Goal: Navigation & Orientation: Find specific page/section

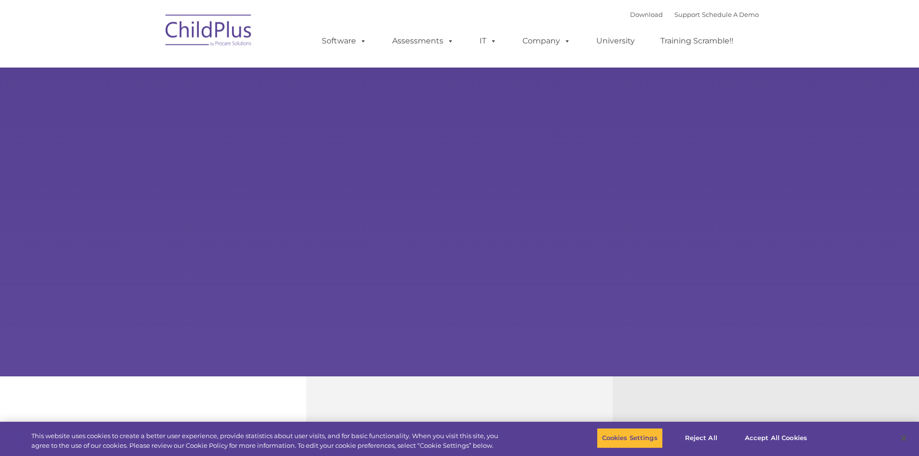
select select "MEDIUM"
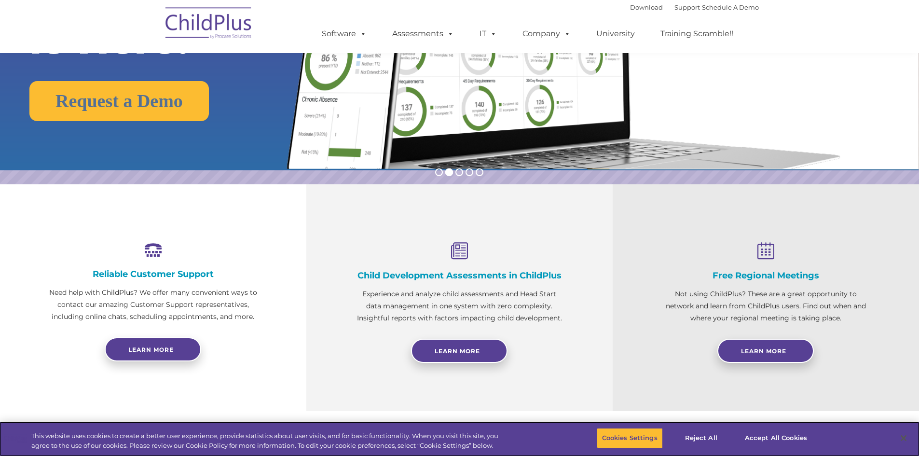
scroll to position [193, 0]
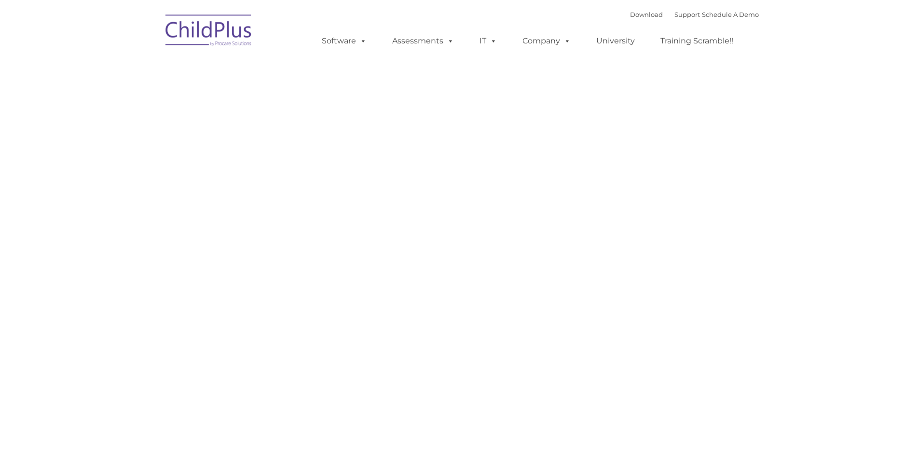
type input ""
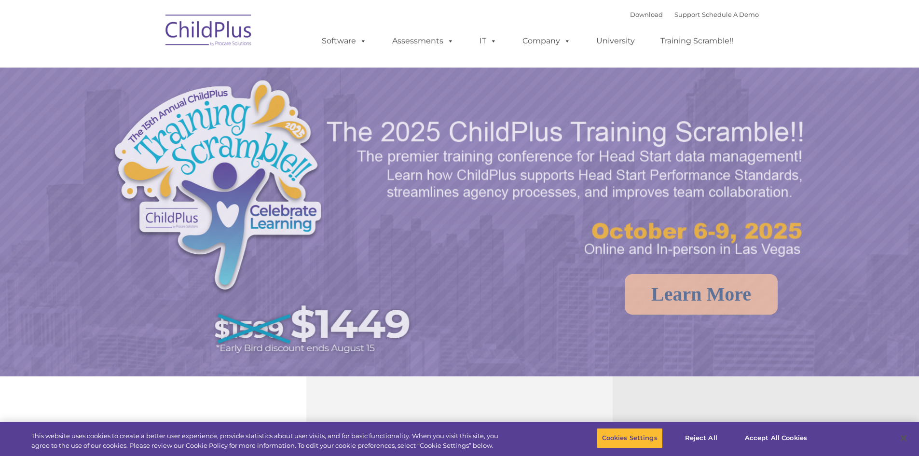
select select "MEDIUM"
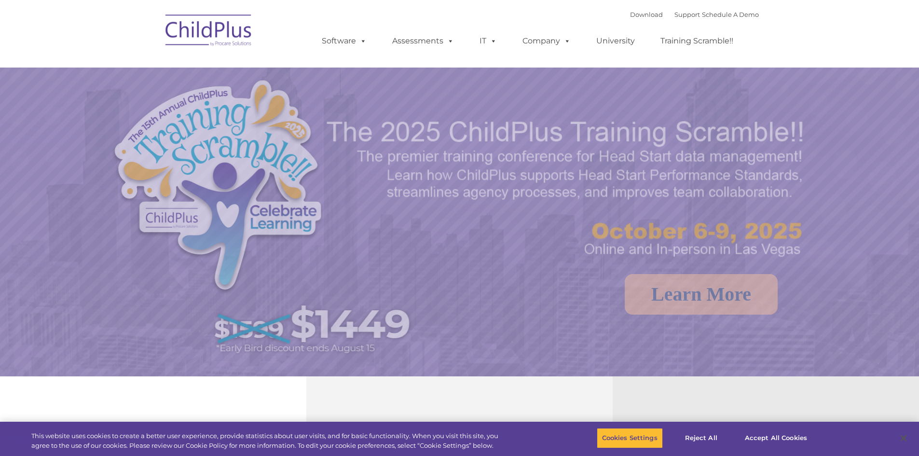
select select "MEDIUM"
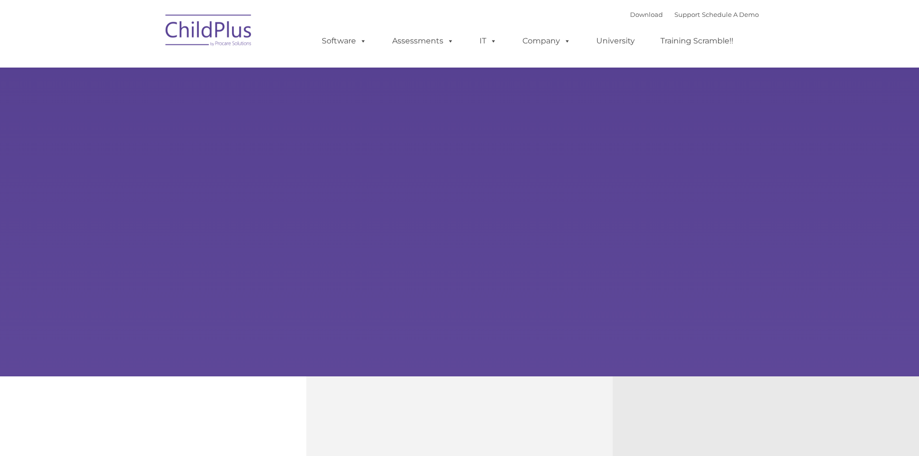
type input ""
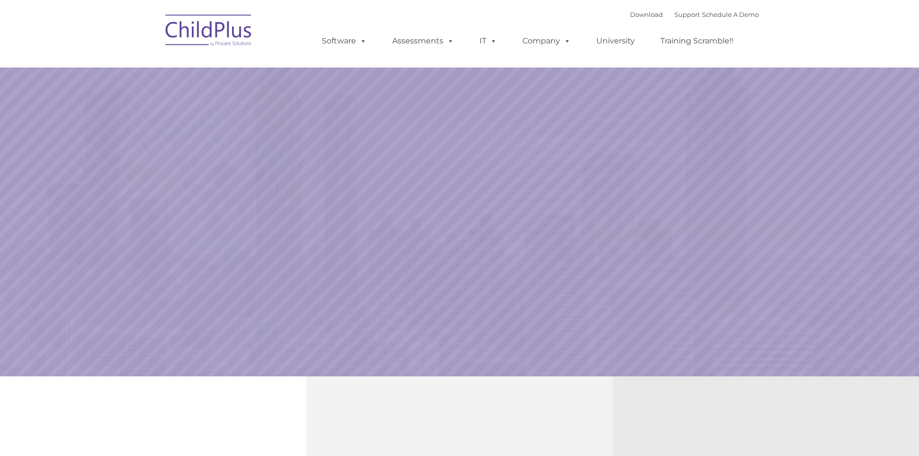
select select "MEDIUM"
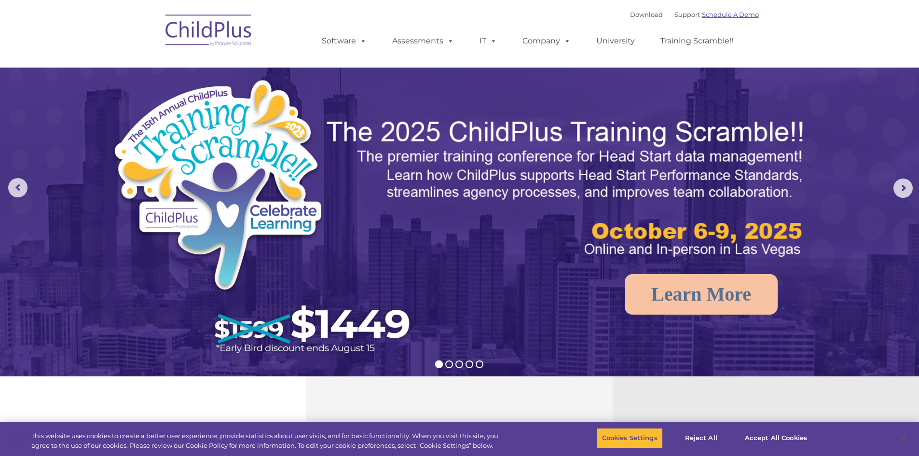
click at [747, 17] on link "Schedule A Demo" at bounding box center [730, 15] width 57 height 8
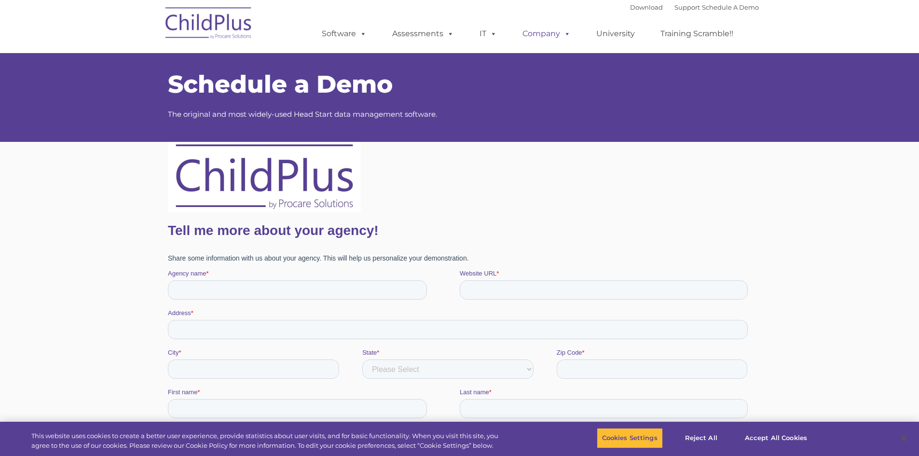
click at [533, 35] on link "Company" at bounding box center [547, 33] width 68 height 19
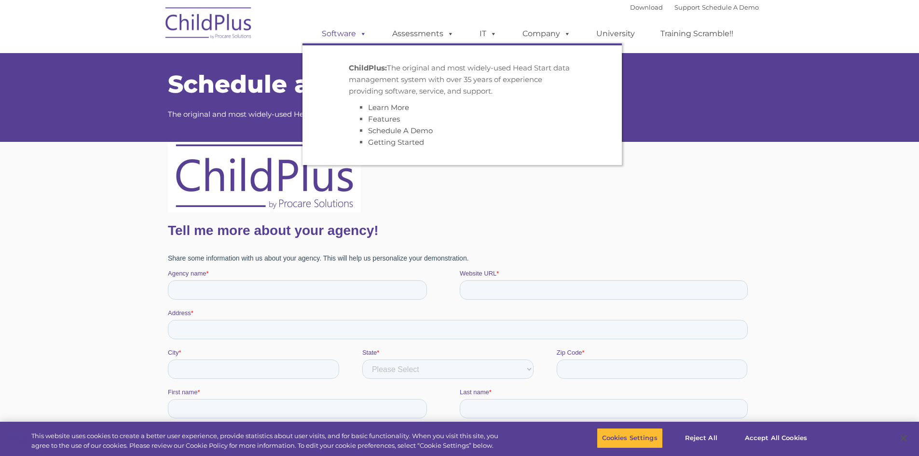
click at [331, 32] on link "Software" at bounding box center [344, 33] width 64 height 19
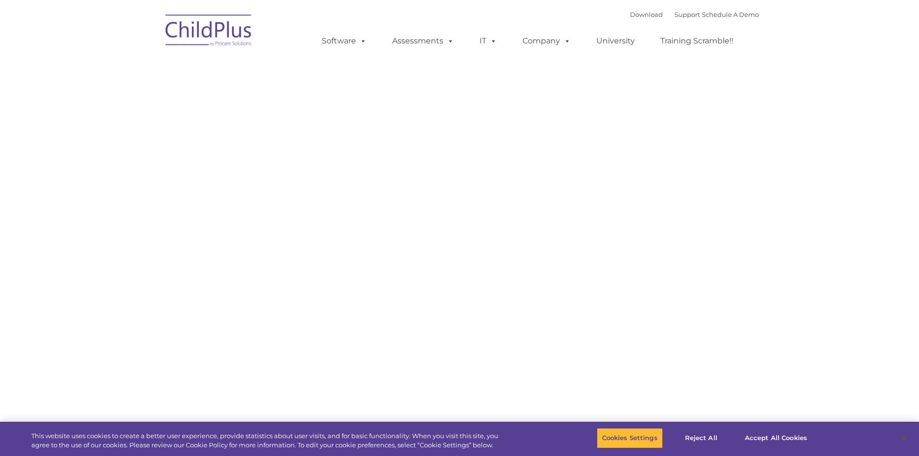
type input ""
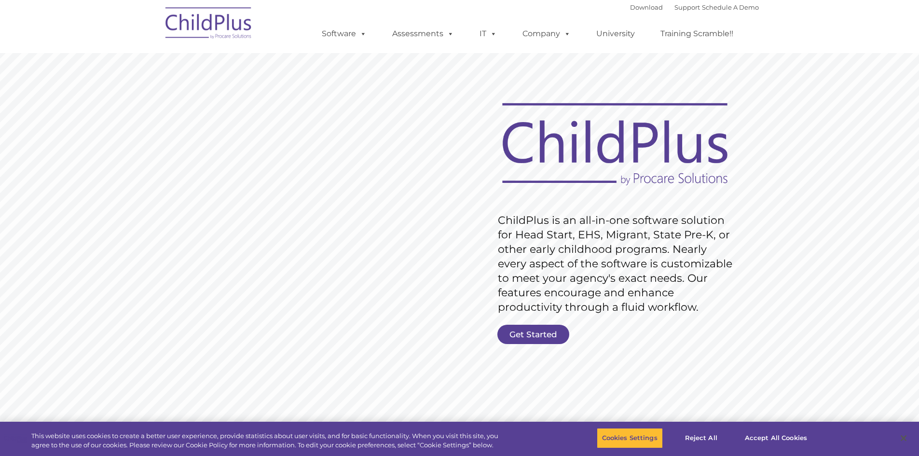
click at [635, 13] on div "Download Support | Schedule A Demo " at bounding box center [694, 7] width 129 height 14
click at [677, 10] on link "Support" at bounding box center [687, 7] width 26 height 8
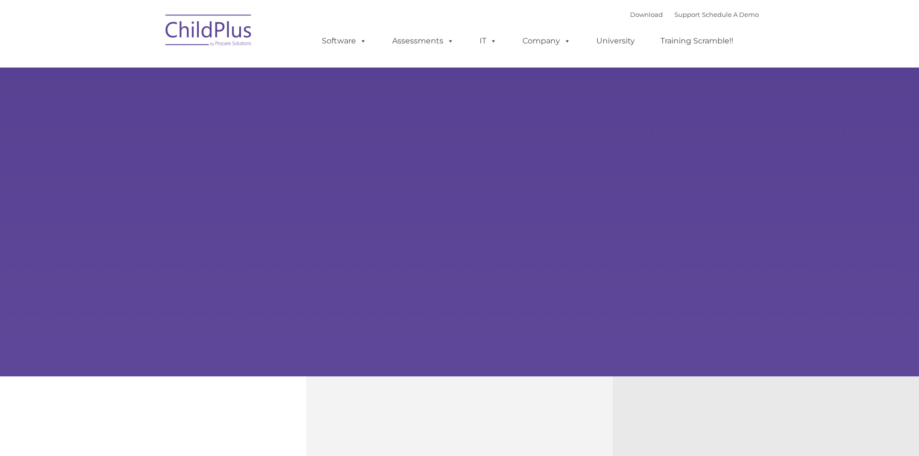
type input ""
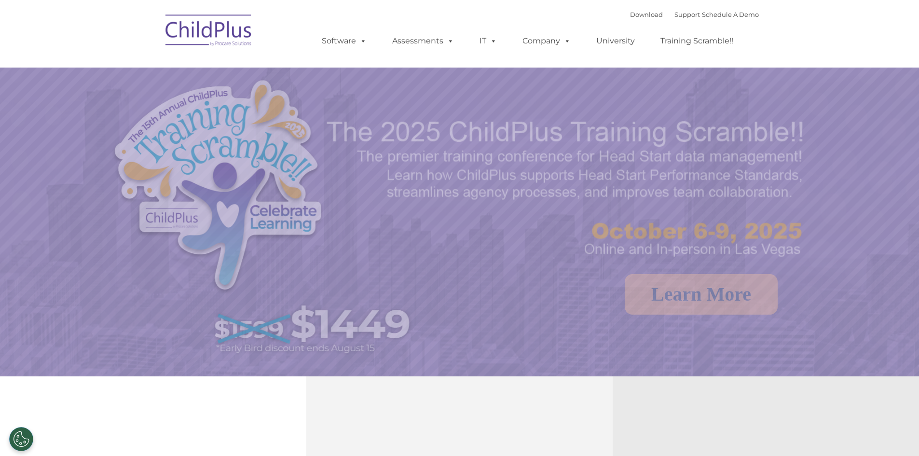
select select "MEDIUM"
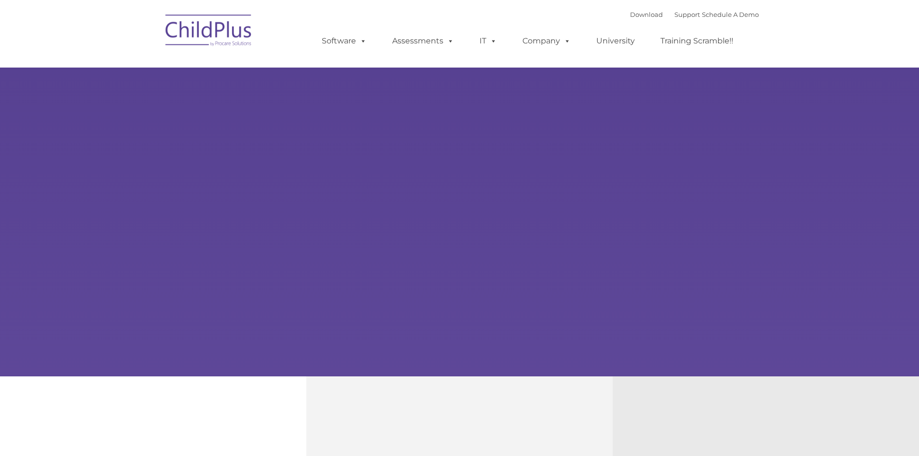
type input ""
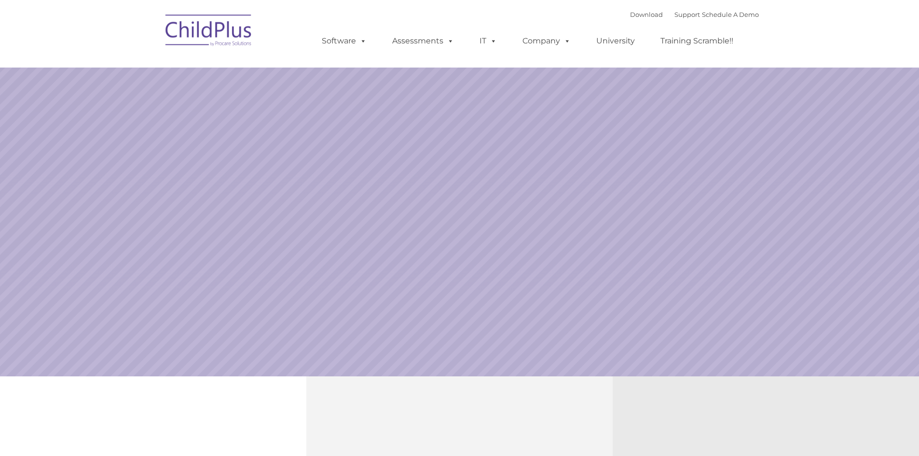
select select "MEDIUM"
